Goal: Task Accomplishment & Management: Complete application form

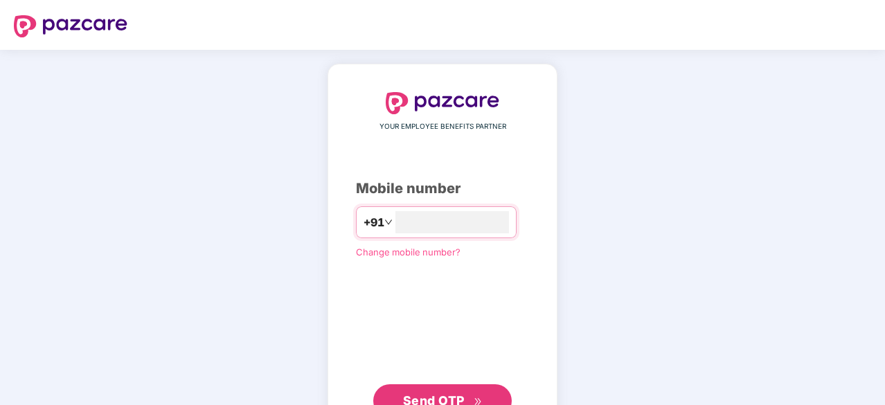
type input "**********"
click at [460, 392] on span "Send OTP" at bounding box center [434, 399] width 62 height 15
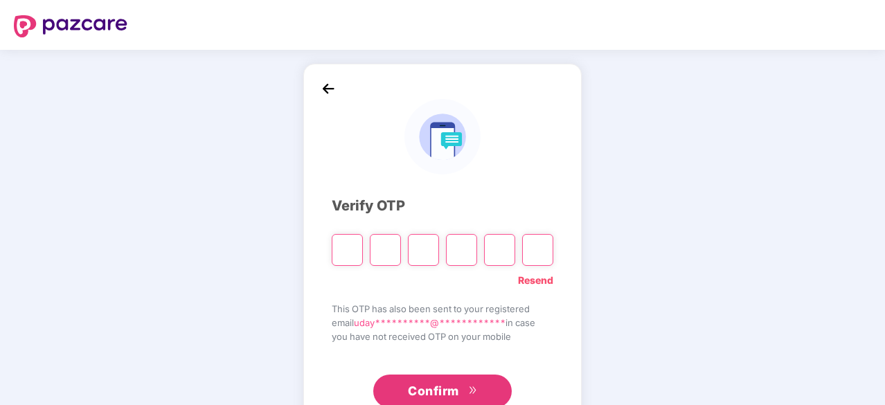
type input "*"
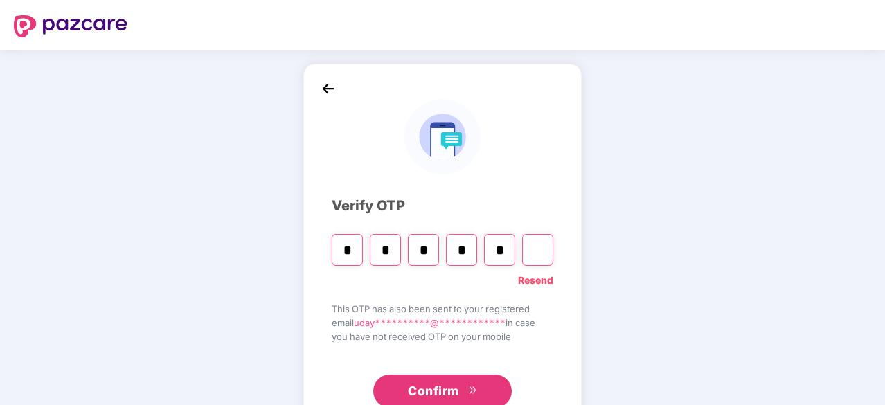
type input "*"
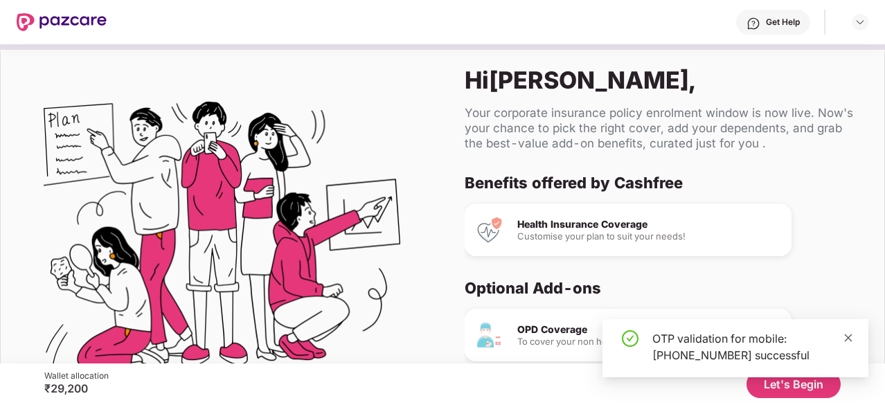
click at [849, 332] on span at bounding box center [849, 338] width 10 height 12
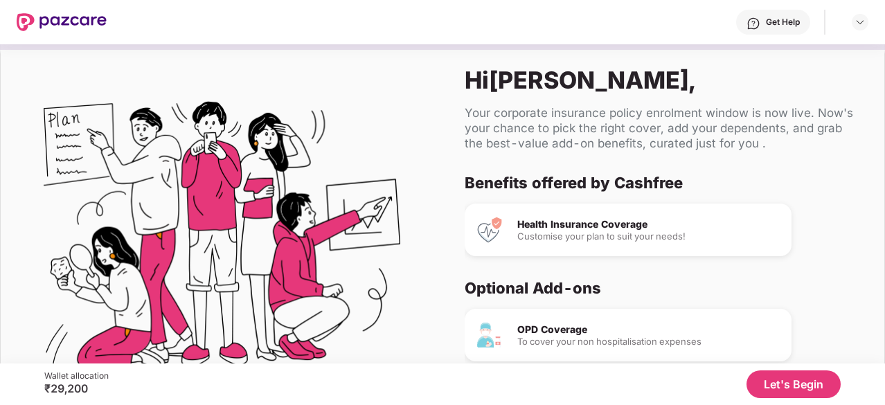
scroll to position [81, 0]
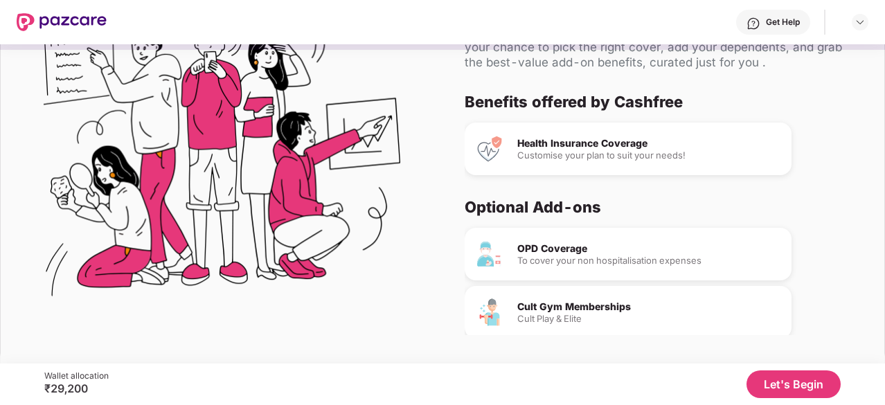
click at [788, 382] on button "Let's Begin" at bounding box center [794, 385] width 94 height 28
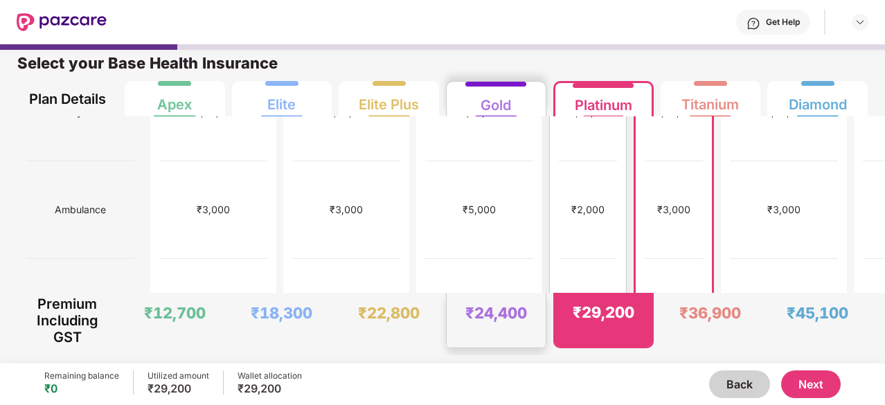
scroll to position [0, 0]
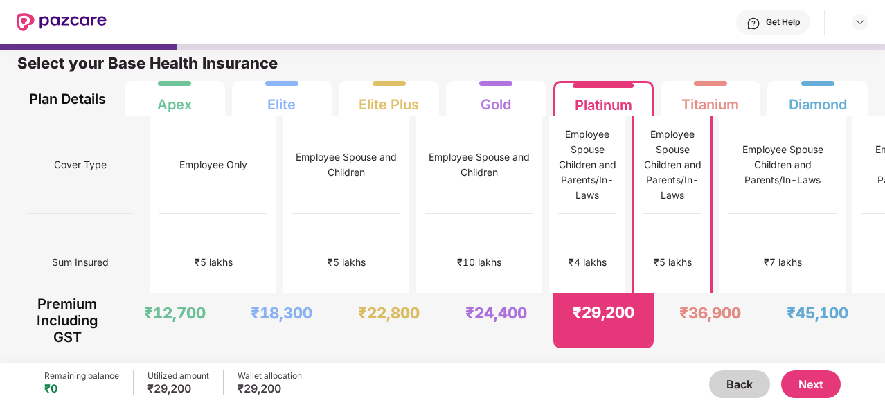
click at [797, 378] on button "Next" at bounding box center [811, 385] width 60 height 28
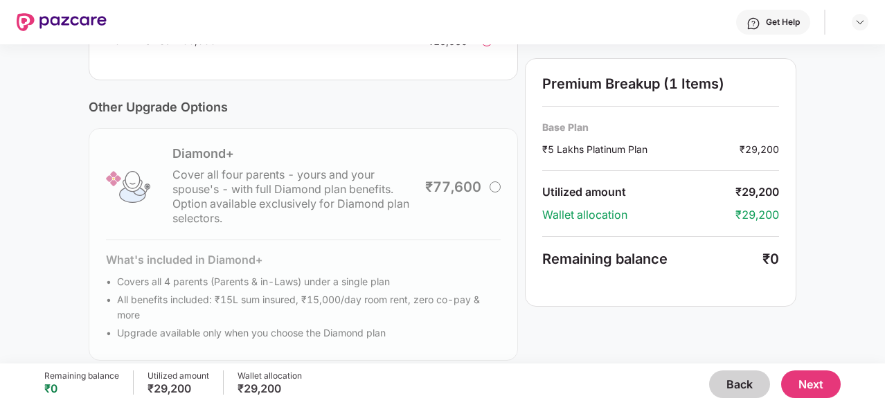
scroll to position [501, 0]
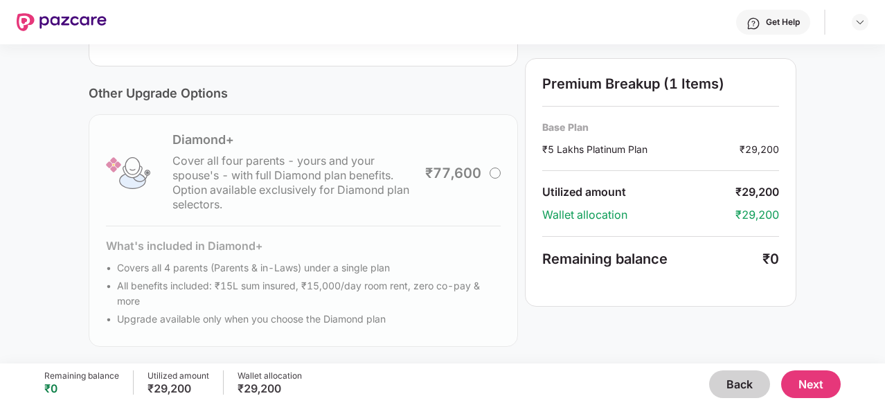
click at [821, 389] on button "Next" at bounding box center [811, 385] width 60 height 28
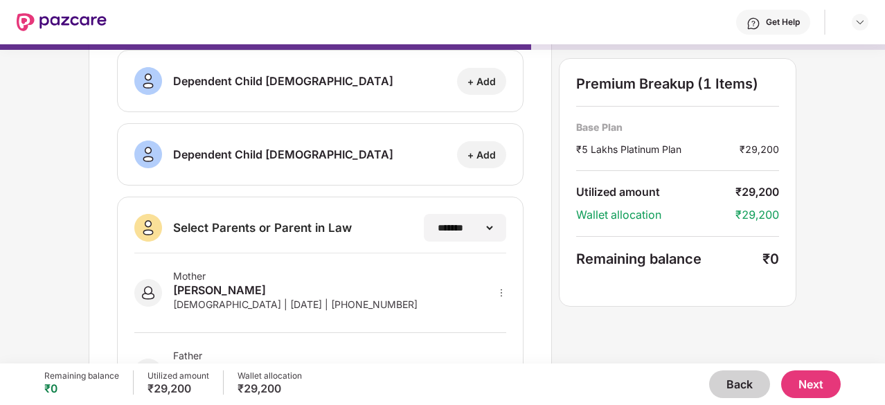
scroll to position [310, 0]
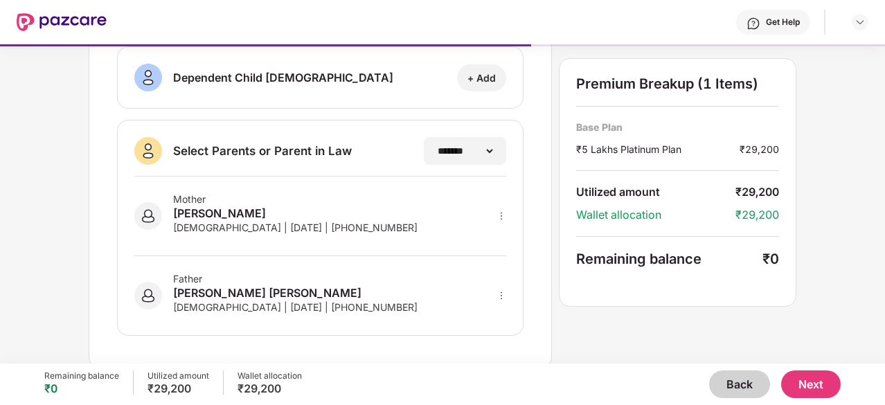
click at [817, 376] on button "Next" at bounding box center [811, 385] width 60 height 28
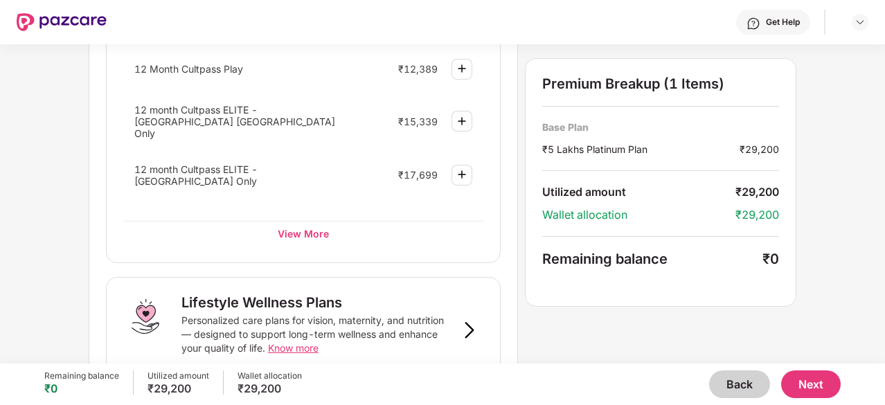
scroll to position [865, 0]
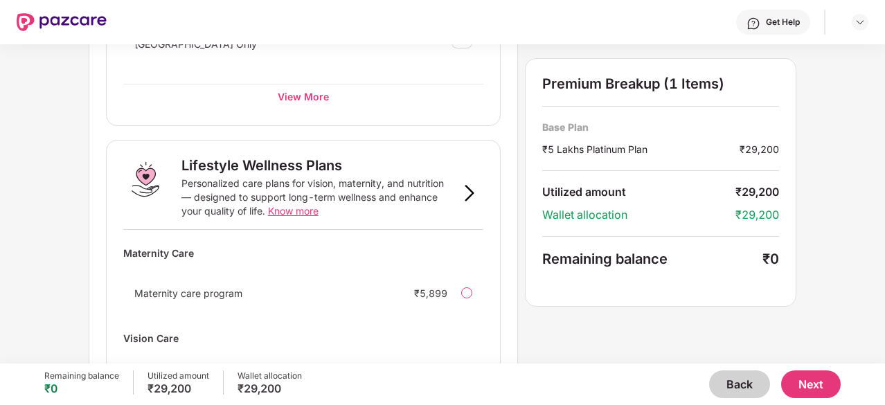
click at [815, 382] on button "Next" at bounding box center [811, 385] width 60 height 28
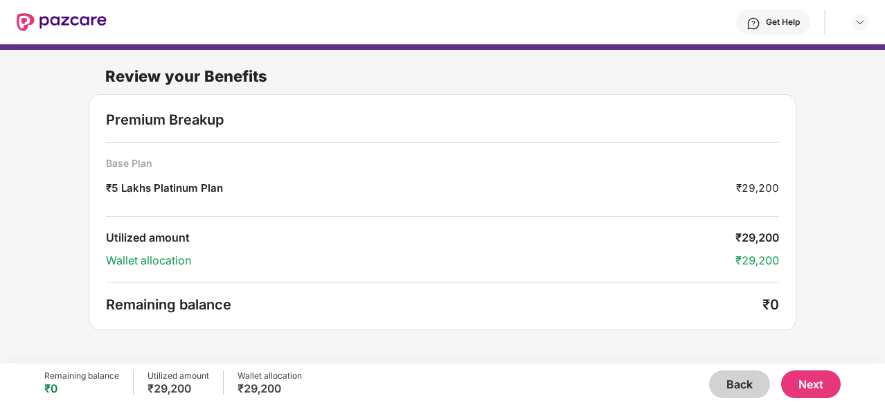
click at [837, 386] on button "Next" at bounding box center [811, 385] width 60 height 28
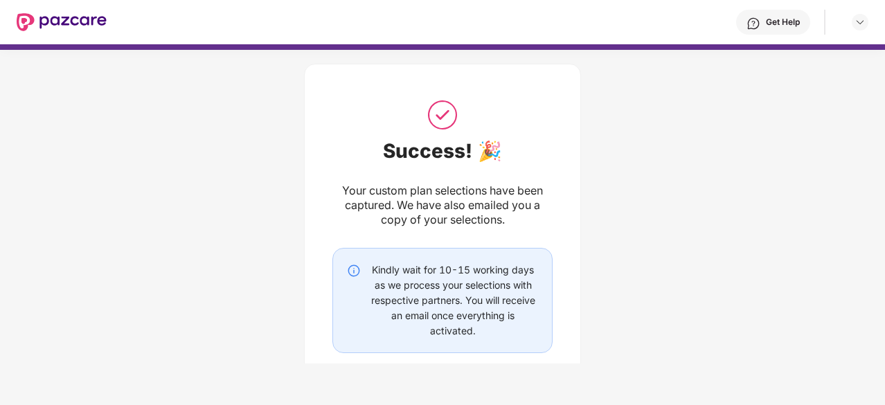
scroll to position [93, 0]
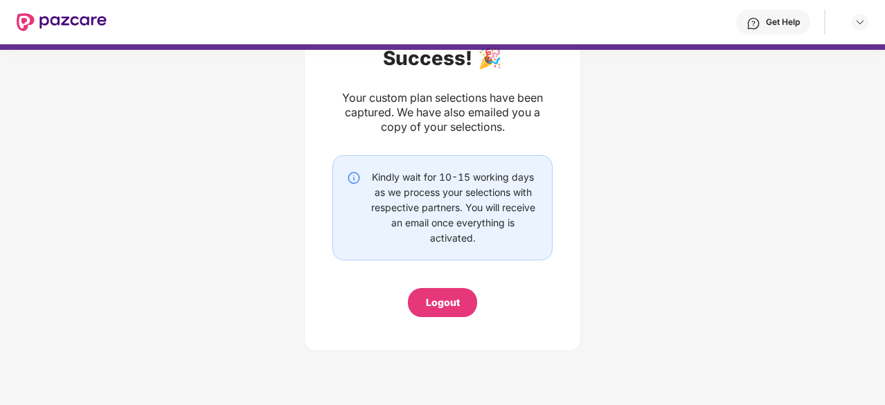
click at [418, 304] on div "Logout" at bounding box center [442, 302] width 69 height 29
